Goal: Find specific page/section: Find specific page/section

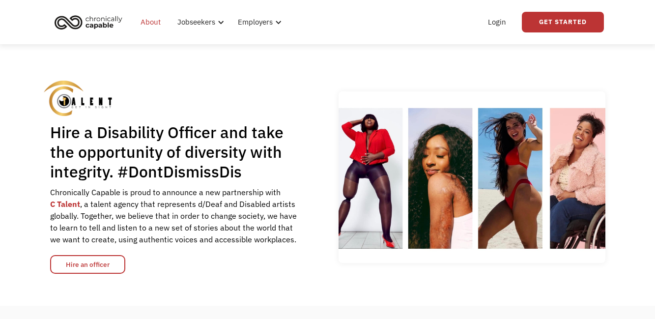
click at [149, 23] on link "About" at bounding box center [151, 21] width 32 height 31
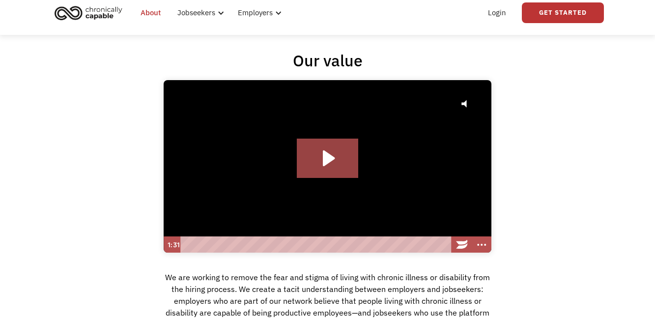
scroll to position [33, 0]
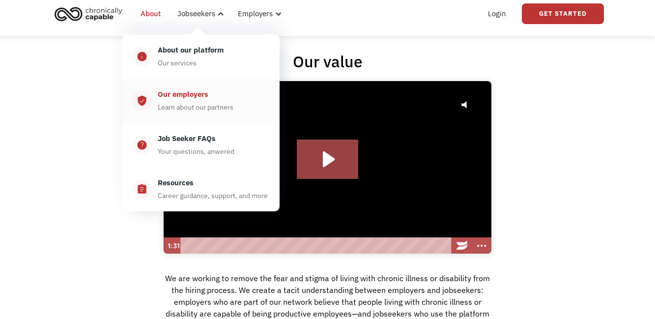
click at [197, 90] on div "Our employers" at bounding box center [183, 94] width 51 height 12
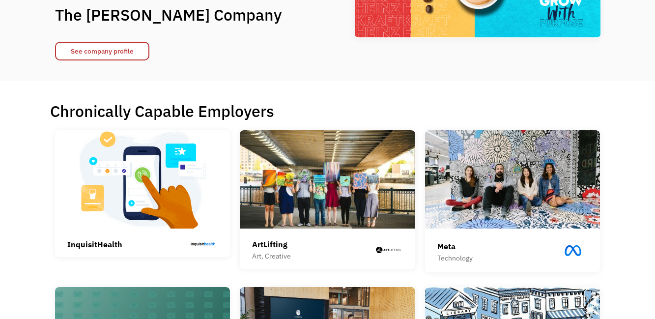
scroll to position [136, 0]
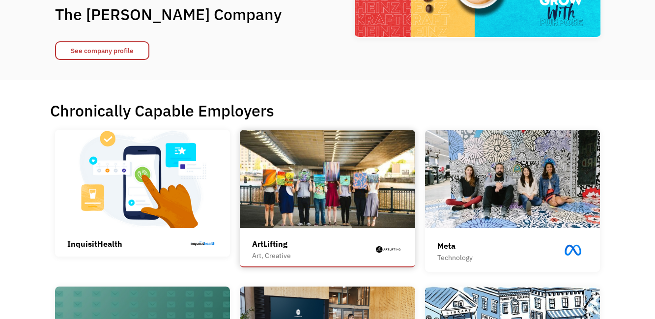
click at [303, 236] on div "ArtLifting Art, Creative ArtLifting is a social enterprise that connects corpor…" at bounding box center [327, 249] width 151 height 33
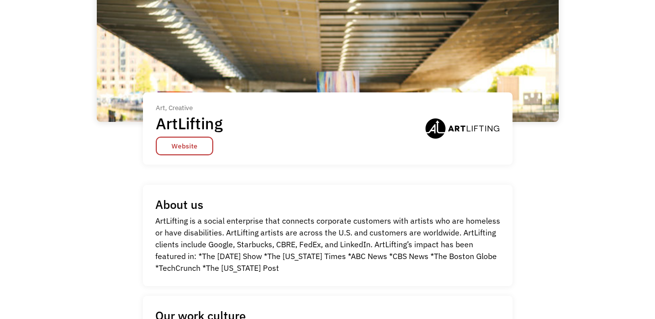
scroll to position [93, 0]
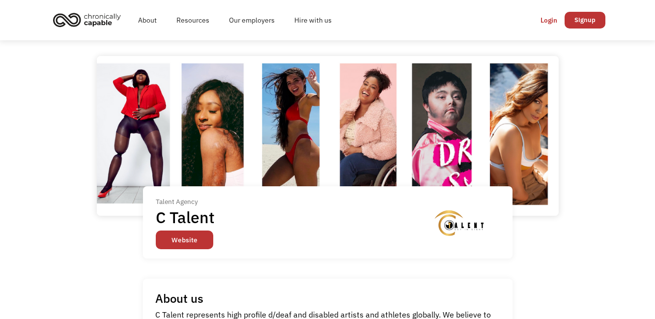
click at [194, 233] on link "Website" at bounding box center [184, 239] width 57 height 19
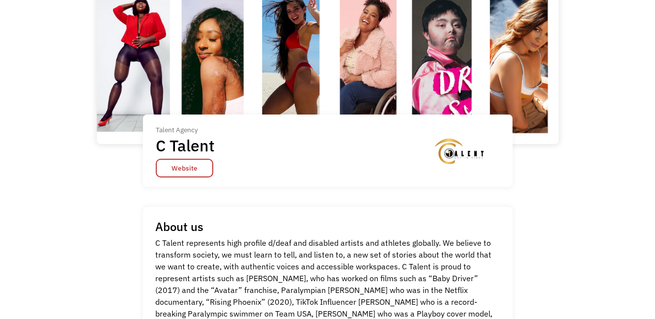
scroll to position [141, 0]
